Goal: Information Seeking & Learning: Learn about a topic

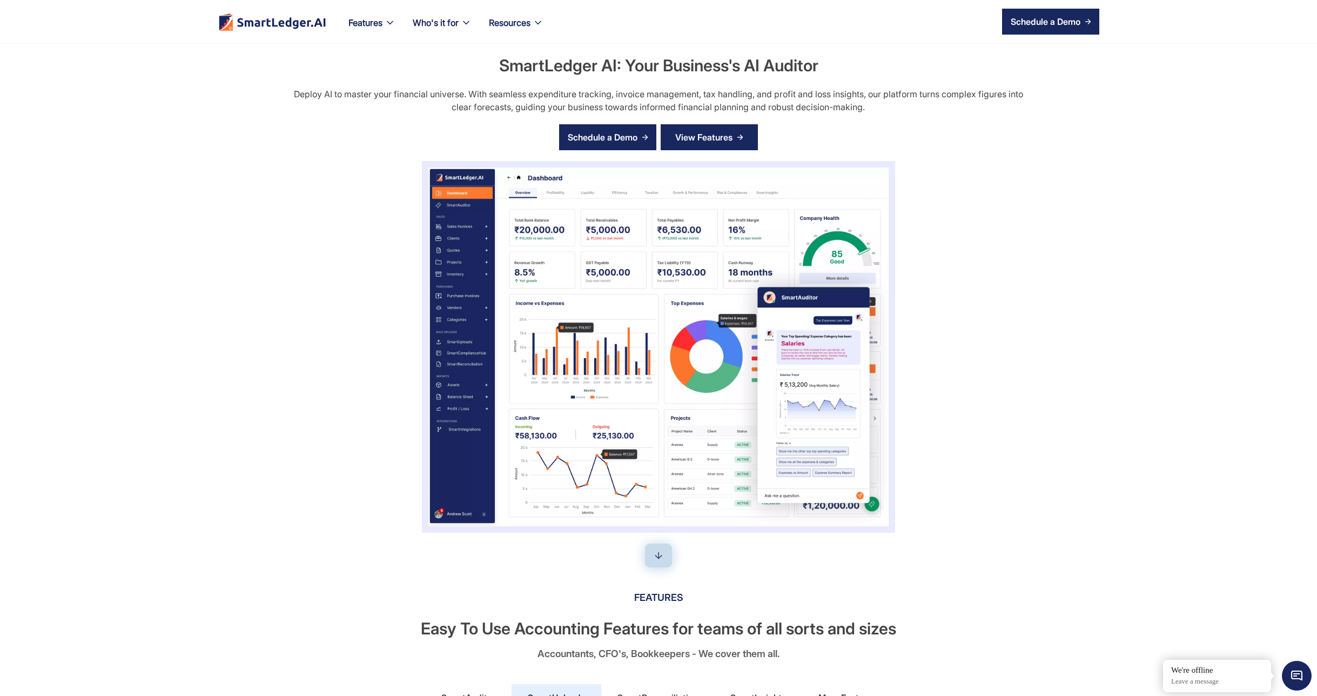
click at [695, 143] on div "View Features" at bounding box center [703, 137] width 57 height 17
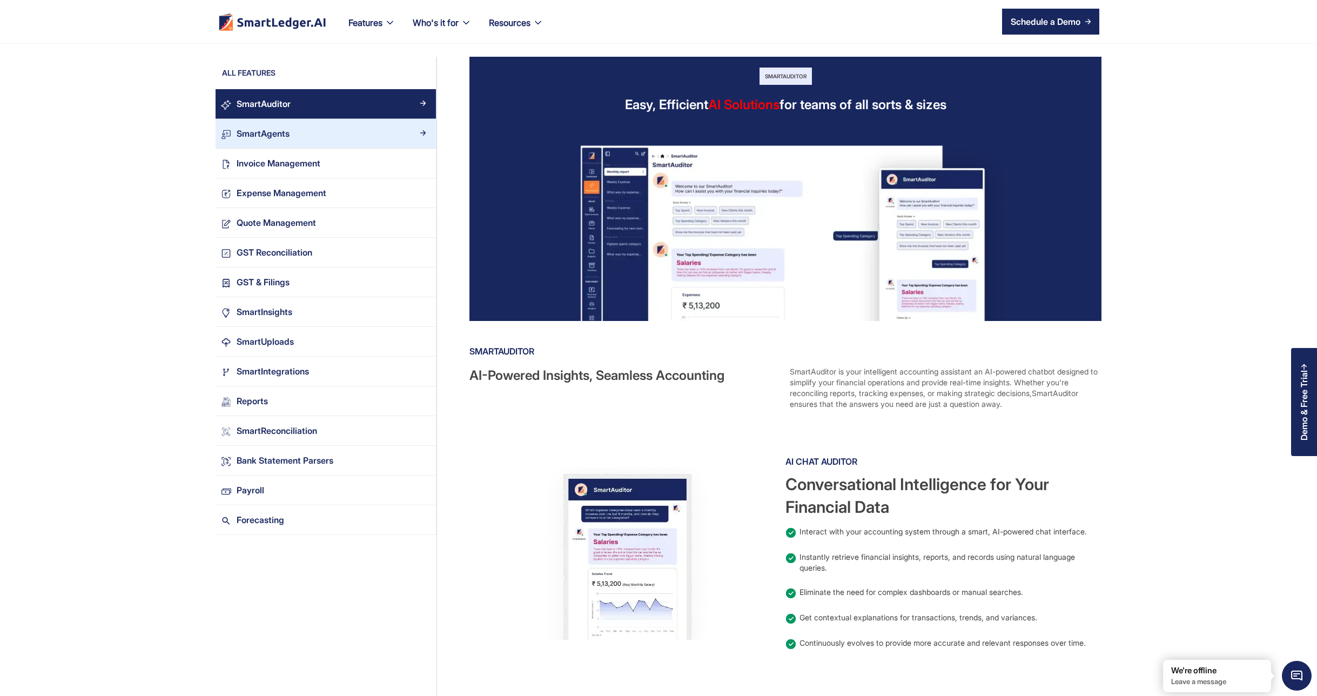
click at [300, 140] on div "SmartAgents" at bounding box center [330, 133] width 199 height 15
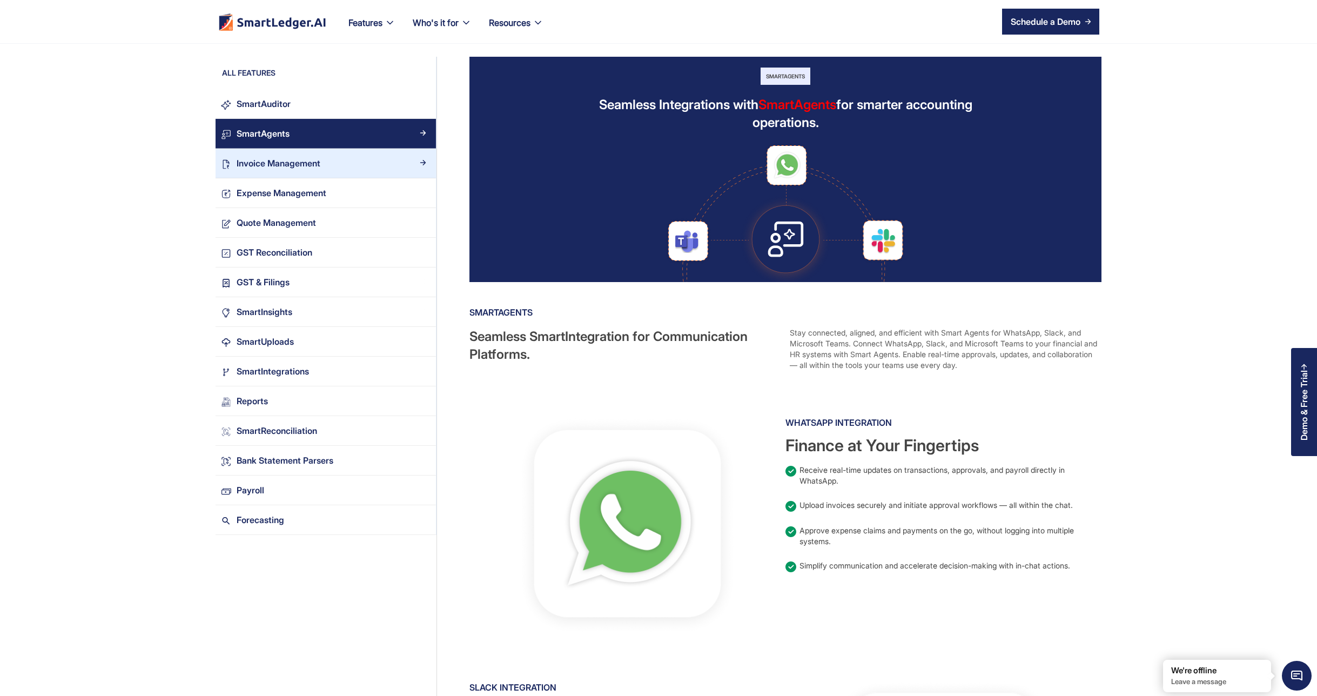
click at [301, 160] on div "Invoice Management" at bounding box center [279, 163] width 84 height 15
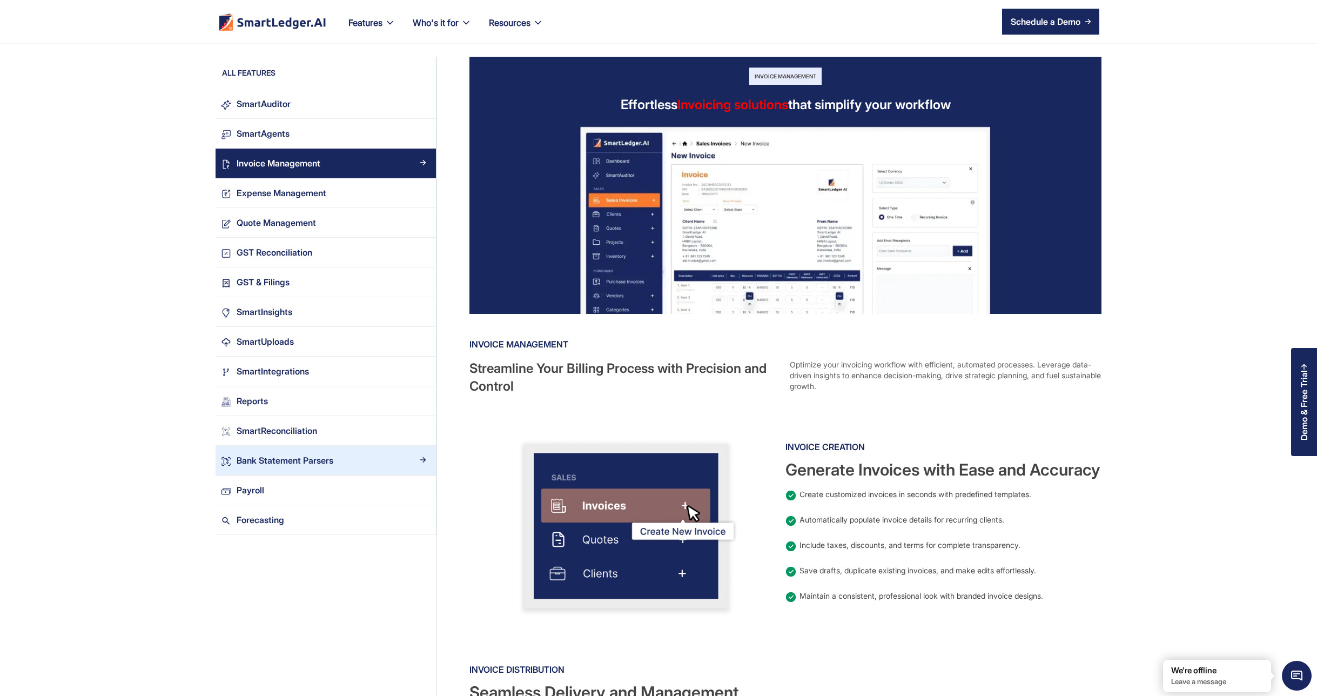
click at [303, 459] on div "Bank Statement Parsers" at bounding box center [285, 460] width 97 height 15
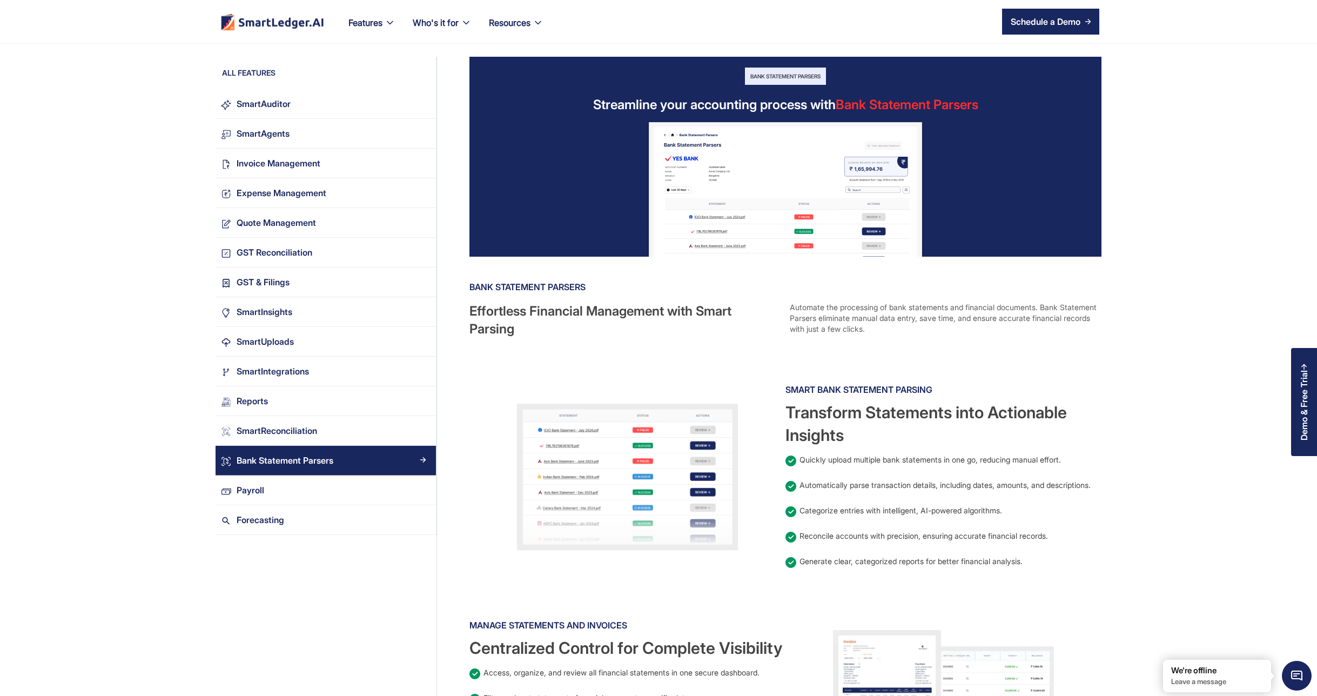
click at [270, 26] on img "home" at bounding box center [272, 21] width 105 height 17
